Goal: Information Seeking & Learning: Learn about a topic

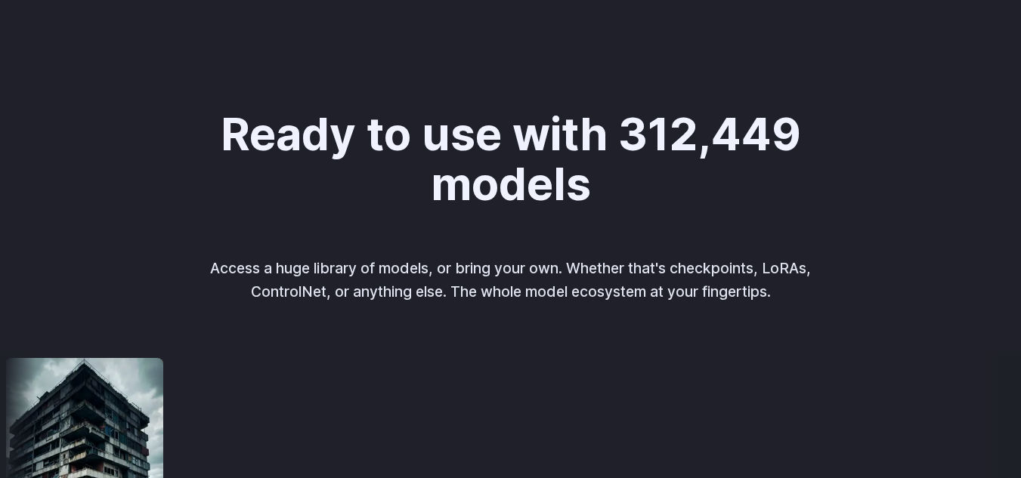
scroll to position [1476, 0]
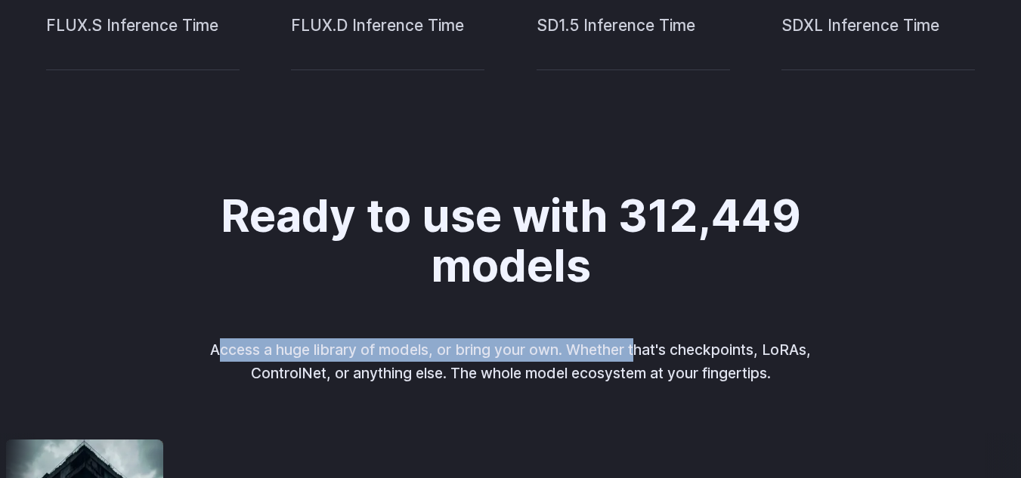
drag, startPoint x: 218, startPoint y: 342, endPoint x: 634, endPoint y: 347, distance: 416.3
click at [634, 347] on p "Access a huge library of models, or bring your own. Whether that's checkpoints,…" at bounding box center [510, 361] width 629 height 46
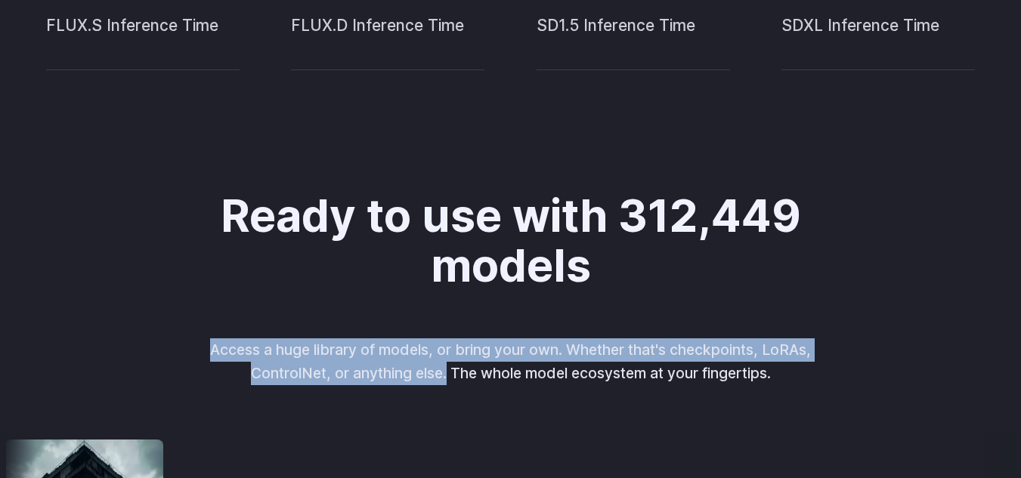
drag, startPoint x: 211, startPoint y: 351, endPoint x: 445, endPoint y: 369, distance: 234.9
click at [445, 369] on p "Access a huge library of models, or bring your own. Whether that's checkpoints,…" at bounding box center [510, 361] width 629 height 46
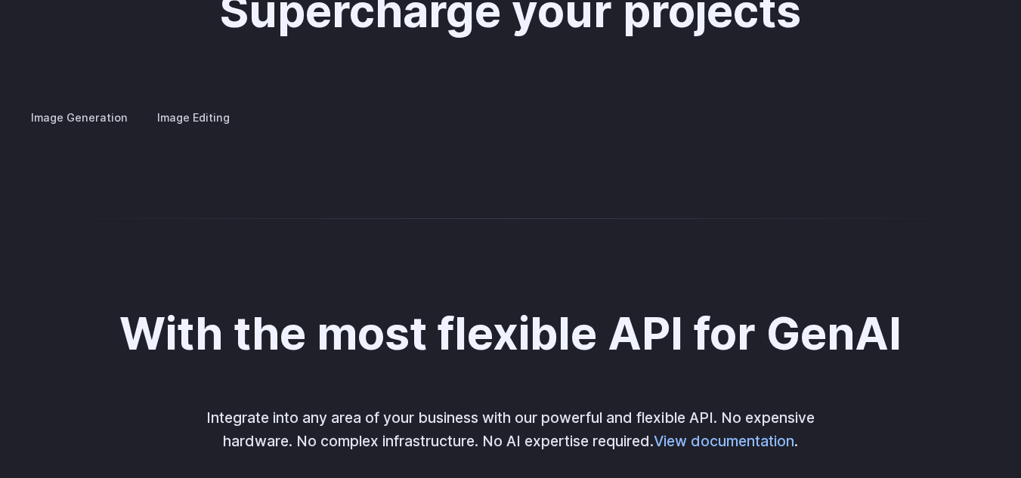
scroll to position [2912, 0]
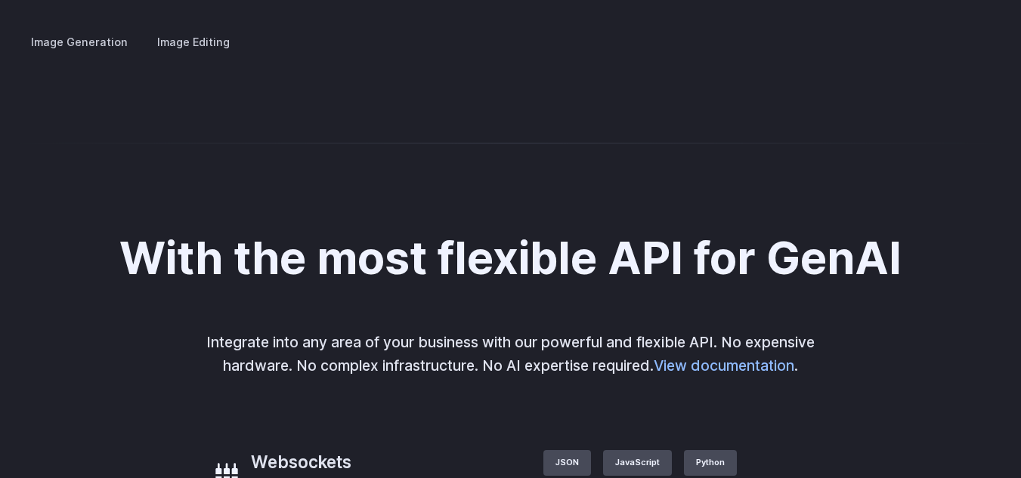
click at [0, 0] on details "Concept design Quickly ideate and polish new concepts, from character design, t…" at bounding box center [0, 0] width 0 height 0
click at [0, 0] on summary "Concept design" at bounding box center [0, 0] width 0 height 0
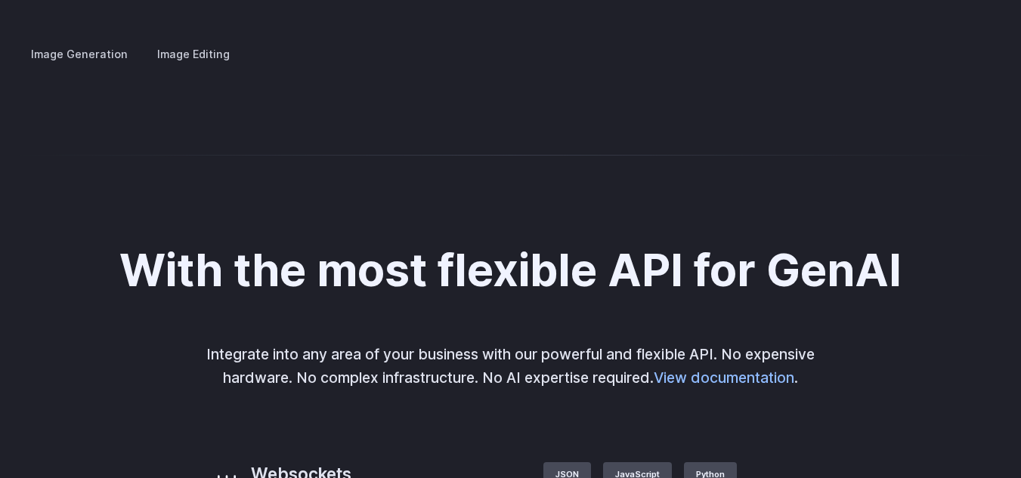
click at [0, 0] on summary "Concept design" at bounding box center [0, 0] width 0 height 0
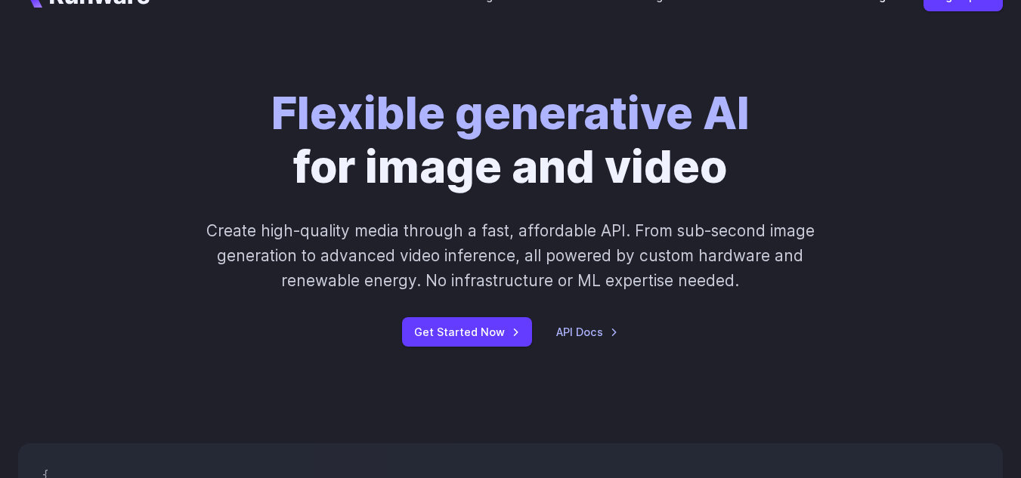
scroll to position [0, 0]
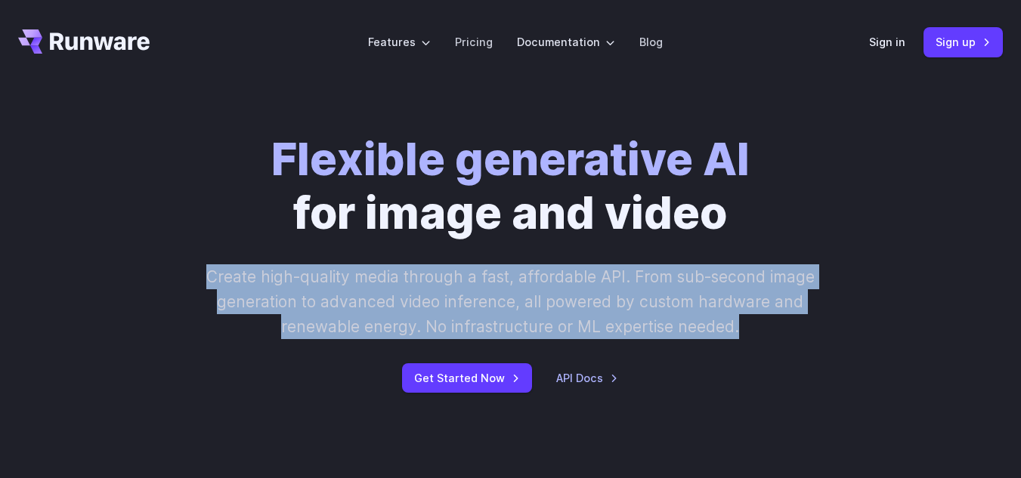
drag, startPoint x: 211, startPoint y: 270, endPoint x: 759, endPoint y: 326, distance: 551.3
click at [759, 326] on p "Create high-quality media through a fast, affordable API. From sub-second image…" at bounding box center [511, 302] width 630 height 76
copy p "Create high-quality media through a fast, affordable API. From sub-second image…"
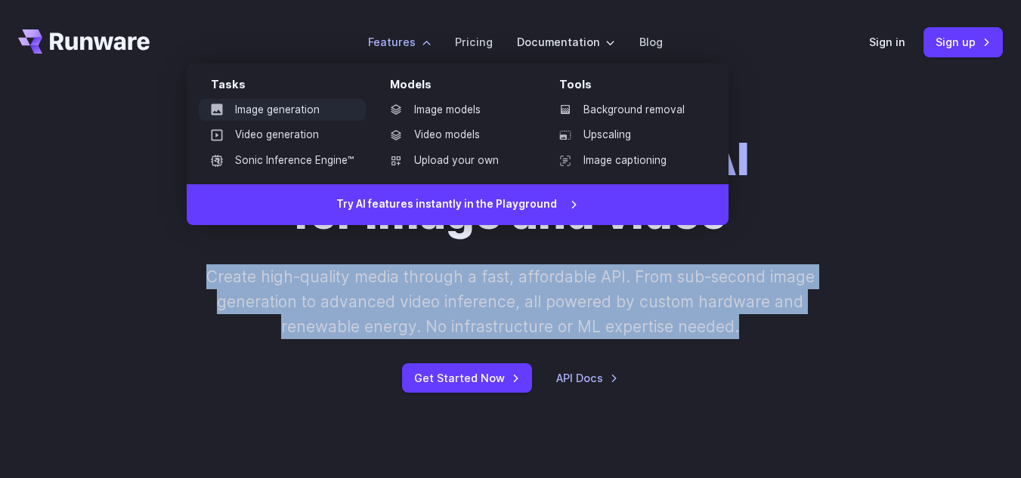
click at [319, 101] on link "Image generation" at bounding box center [282, 110] width 167 height 23
